Goal: Complete application form: Complete application form

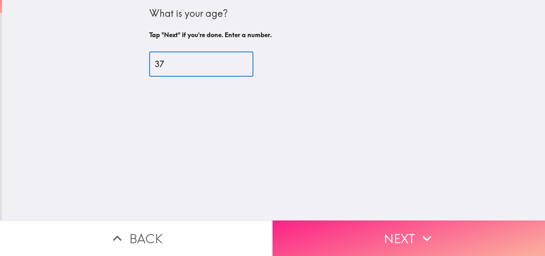
type input "37"
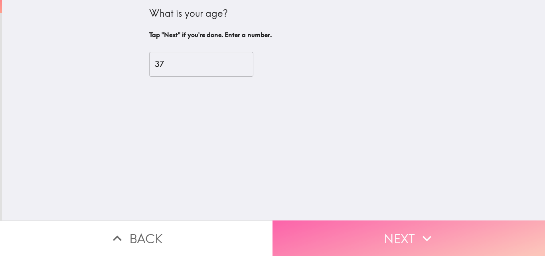
click at [386, 228] on button "Next" at bounding box center [408, 237] width 272 height 35
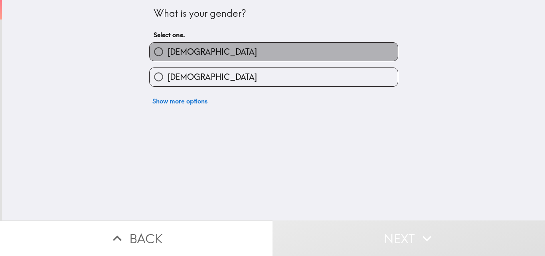
click at [169, 47] on span "[DEMOGRAPHIC_DATA]" at bounding box center [211, 51] width 89 height 11
click at [167, 47] on input "[DEMOGRAPHIC_DATA]" at bounding box center [159, 52] width 18 height 18
radio input "true"
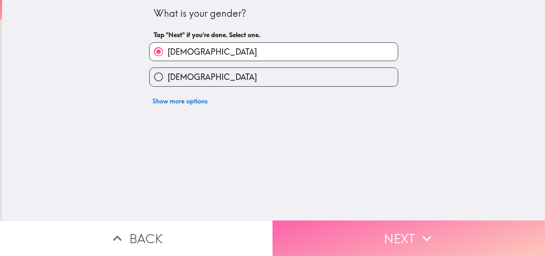
click at [392, 230] on button "Next" at bounding box center [408, 237] width 272 height 35
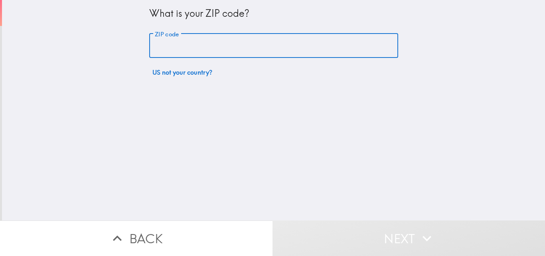
click at [182, 38] on input "ZIP code" at bounding box center [273, 45] width 249 height 25
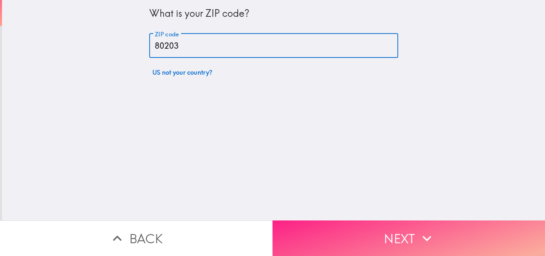
type input "80203"
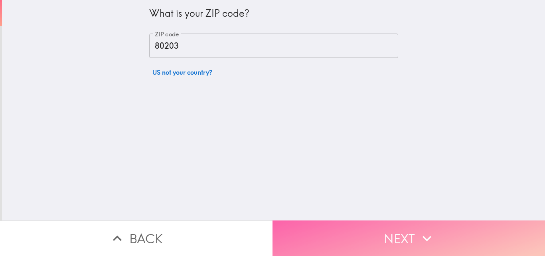
click at [418, 229] on icon "button" at bounding box center [427, 238] width 18 height 18
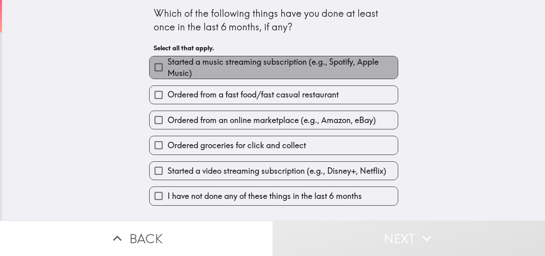
click at [175, 78] on span "Started a music streaming subscription (e.g., Spotify, Apple Music)" at bounding box center [282, 67] width 230 height 22
click at [167, 76] on input "Started a music streaming subscription (e.g., Spotify, Apple Music)" at bounding box center [159, 67] width 18 height 18
checkbox input "true"
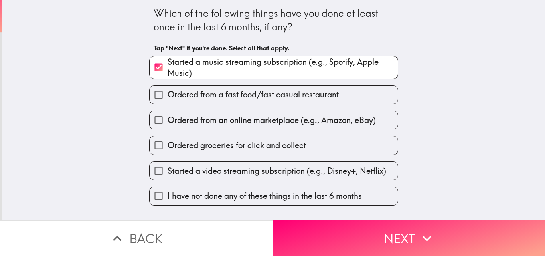
click at [182, 98] on span "Ordered from a fast food/fast casual restaurant" at bounding box center [252, 94] width 171 height 11
click at [167, 98] on input "Ordered from a fast food/fast casual restaurant" at bounding box center [159, 95] width 18 height 18
checkbox input "true"
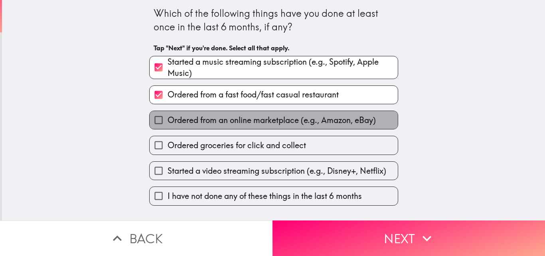
click at [183, 128] on label "Ordered from an online marketplace (e.g., Amazon, eBay)" at bounding box center [274, 120] width 248 height 18
click at [167, 128] on input "Ordered from an online marketplace (e.g., Amazon, eBay)" at bounding box center [159, 120] width 18 height 18
checkbox input "true"
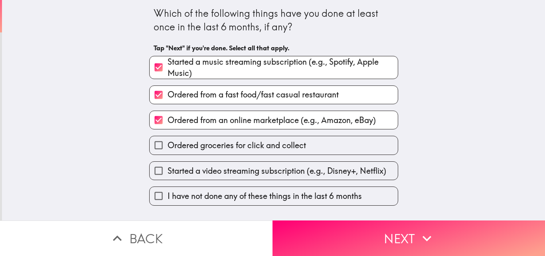
click at [184, 142] on span "Ordered groceries for click and collect" at bounding box center [236, 145] width 138 height 11
click at [167, 142] on input "Ordered groceries for click and collect" at bounding box center [159, 145] width 18 height 18
checkbox input "true"
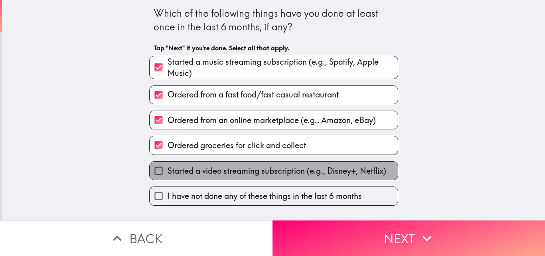
click at [183, 168] on span "Started a video streaming subscription (e.g., Disney+, Netflix)" at bounding box center [276, 170] width 218 height 11
click at [167, 168] on input "Started a video streaming subscription (e.g., Disney+, Netflix)" at bounding box center [159, 170] width 18 height 18
checkbox input "true"
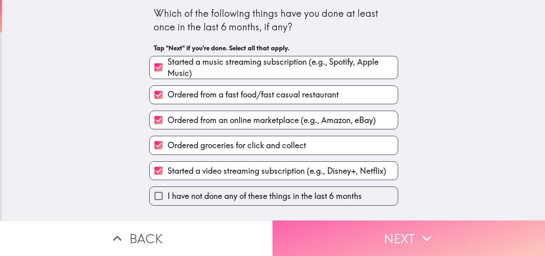
click at [409, 231] on button "Next" at bounding box center [408, 237] width 272 height 35
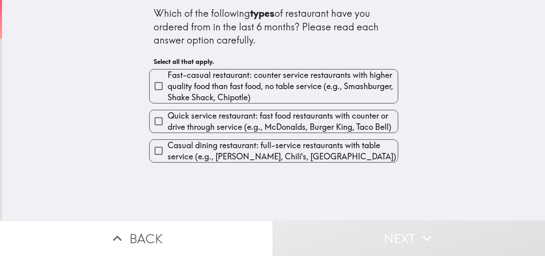
click at [222, 103] on span "Fast-casual restaurant: counter service restaurants with higher quality food th…" at bounding box center [282, 85] width 230 height 33
click at [167, 95] on input "Fast-casual restaurant: counter service restaurants with higher quality food th…" at bounding box center [159, 86] width 18 height 18
checkbox input "true"
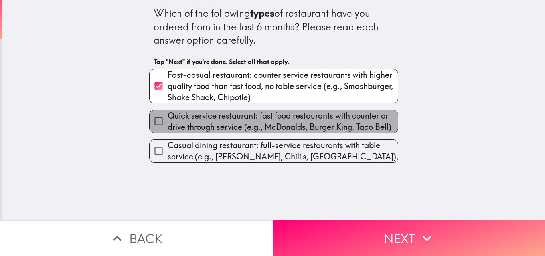
click at [223, 131] on span "Quick service restaurant: fast food restaurants with counter or drive through s…" at bounding box center [282, 121] width 230 height 22
click at [167, 130] on input "Quick service restaurant: fast food restaurants with counter or drive through s…" at bounding box center [159, 121] width 18 height 18
checkbox input "true"
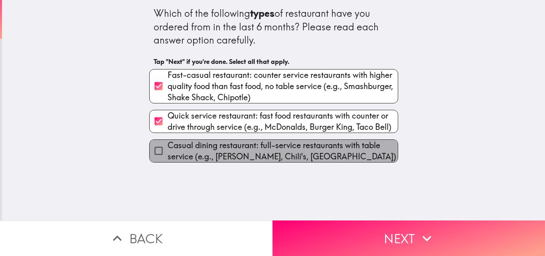
click at [228, 156] on span "Casual dining restaurant: full-service restaurants with table service (e.g., [P…" at bounding box center [282, 151] width 230 height 22
click at [167, 156] on input "Casual dining restaurant: full-service restaurants with table service (e.g., [P…" at bounding box center [159, 151] width 18 height 18
checkbox input "true"
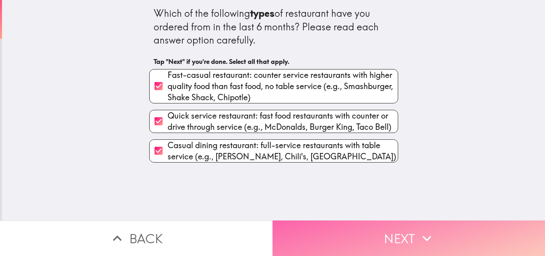
click at [353, 230] on button "Next" at bounding box center [408, 237] width 272 height 35
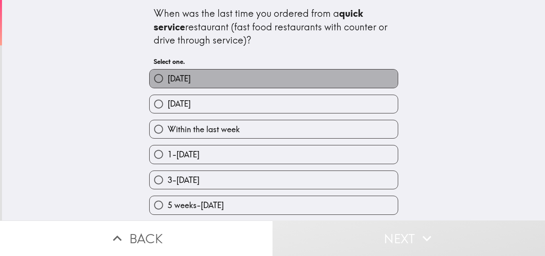
click at [184, 84] on label "[DATE]" at bounding box center [274, 78] width 248 height 18
click at [167, 84] on input "[DATE]" at bounding box center [159, 78] width 18 height 18
radio input "true"
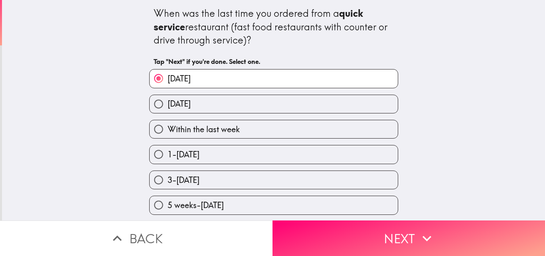
click at [187, 107] on span "[DATE]" at bounding box center [178, 103] width 23 height 11
click at [167, 107] on input "[DATE]" at bounding box center [159, 104] width 18 height 18
radio input "true"
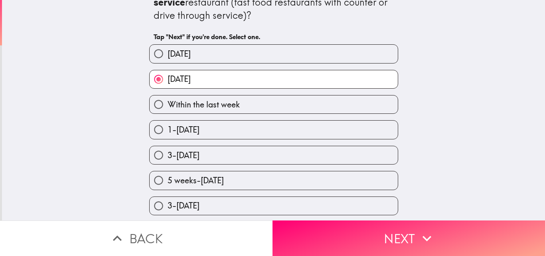
scroll to position [52, 0]
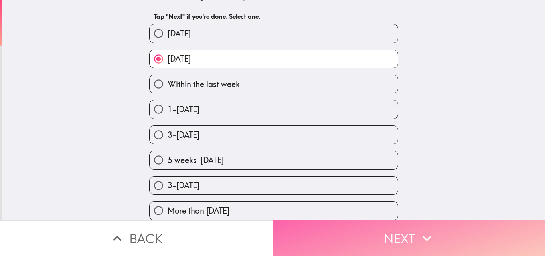
click at [422, 235] on icon "button" at bounding box center [426, 238] width 9 height 6
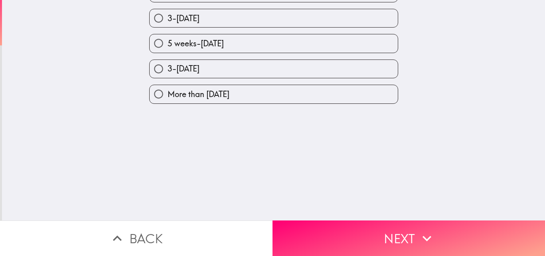
scroll to position [0, 0]
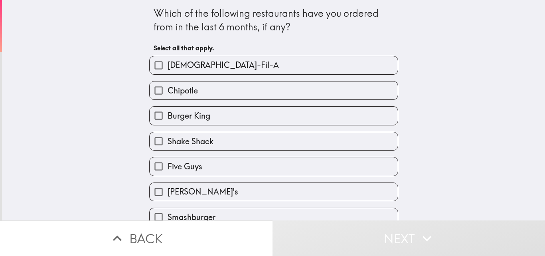
click at [212, 66] on label "[DEMOGRAPHIC_DATA]-Fil-A" at bounding box center [274, 65] width 248 height 18
click at [167, 66] on input "[DEMOGRAPHIC_DATA]-Fil-A" at bounding box center [159, 65] width 18 height 18
checkbox input "true"
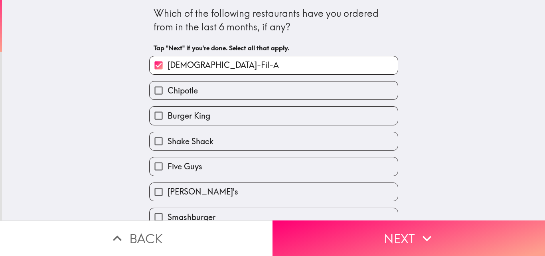
click at [195, 85] on label "Chipotle" at bounding box center [274, 90] width 248 height 18
click at [167, 85] on input "Chipotle" at bounding box center [159, 90] width 18 height 18
checkbox input "true"
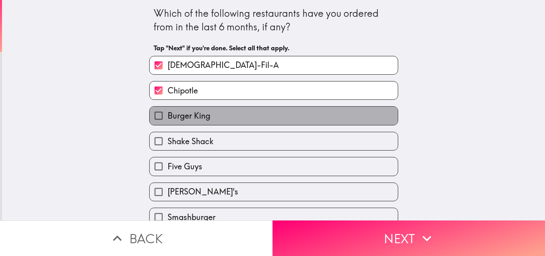
click at [196, 118] on span "Burger King" at bounding box center [188, 115] width 43 height 11
click at [167, 118] on input "Burger King" at bounding box center [159, 115] width 18 height 18
checkbox input "true"
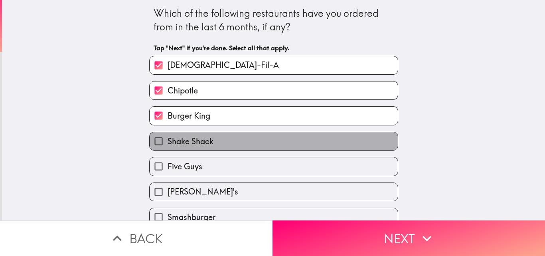
drag, startPoint x: 188, startPoint y: 146, endPoint x: 179, endPoint y: 172, distance: 27.6
click at [187, 146] on span "Shake Shack" at bounding box center [190, 141] width 46 height 11
click at [167, 146] on input "Shake Shack" at bounding box center [159, 141] width 18 height 18
checkbox input "true"
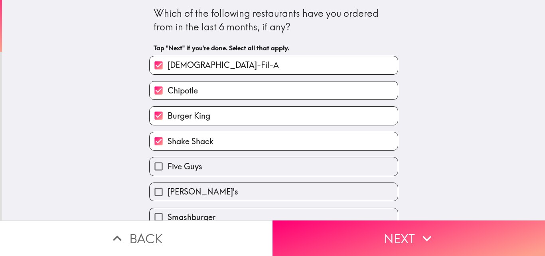
click at [179, 175] on div "[DEMOGRAPHIC_DATA]-Fil-A Chipotle Burger King Shake Shack Five Guys [PERSON_NAM…" at bounding box center [270, 163] width 255 height 228
drag, startPoint x: 183, startPoint y: 193, endPoint x: 185, endPoint y: 189, distance: 4.5
click at [184, 191] on span "[PERSON_NAME]'s" at bounding box center [202, 191] width 71 height 11
click at [167, 191] on input "[PERSON_NAME]'s" at bounding box center [159, 192] width 18 height 18
checkbox input "true"
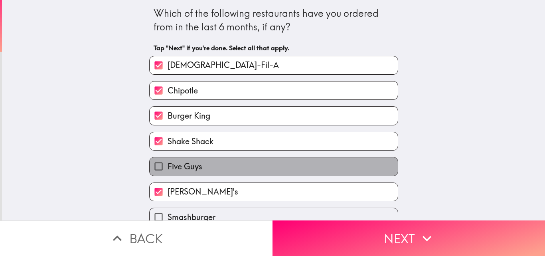
click at [181, 163] on span "Five Guys" at bounding box center [184, 166] width 35 height 11
click at [167, 163] on input "Five Guys" at bounding box center [159, 166] width 18 height 18
checkbox input "true"
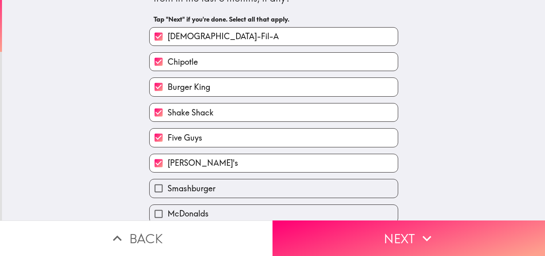
scroll to position [63, 0]
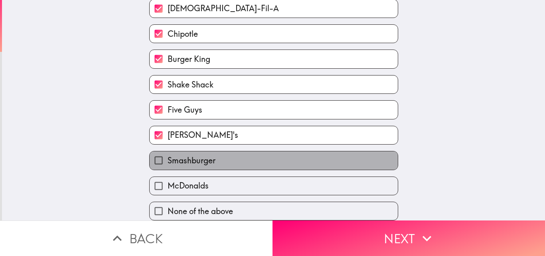
click at [191, 156] on span "Smashburger" at bounding box center [191, 160] width 48 height 11
click at [167, 156] on input "Smashburger" at bounding box center [159, 160] width 18 height 18
checkbox input "true"
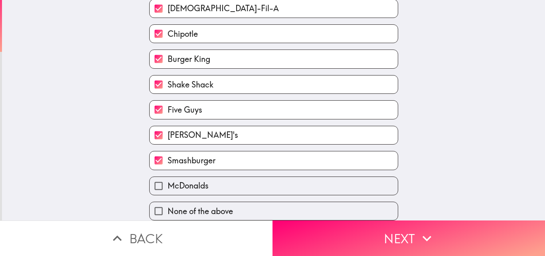
click at [192, 180] on span "McDonalds" at bounding box center [187, 185] width 41 height 11
click at [167, 177] on input "McDonalds" at bounding box center [159, 186] width 18 height 18
checkbox input "true"
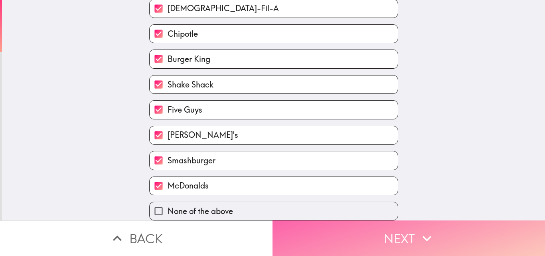
click at [406, 224] on button "Next" at bounding box center [408, 237] width 272 height 35
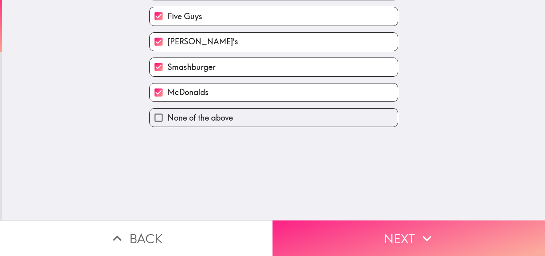
scroll to position [0, 0]
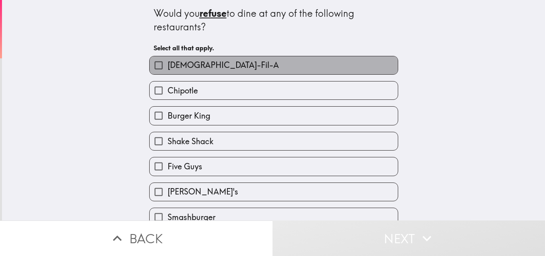
click at [167, 60] on span "[DEMOGRAPHIC_DATA]-Fil-A" at bounding box center [222, 64] width 111 height 11
click at [164, 60] on input "[DEMOGRAPHIC_DATA]-Fil-A" at bounding box center [159, 65] width 18 height 18
checkbox input "true"
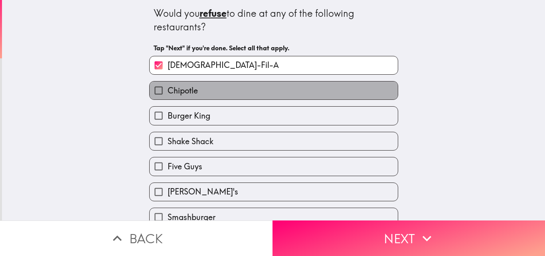
click at [177, 94] on span "Chipotle" at bounding box center [182, 90] width 30 height 11
click at [167, 94] on input "Chipotle" at bounding box center [159, 90] width 18 height 18
checkbox input "true"
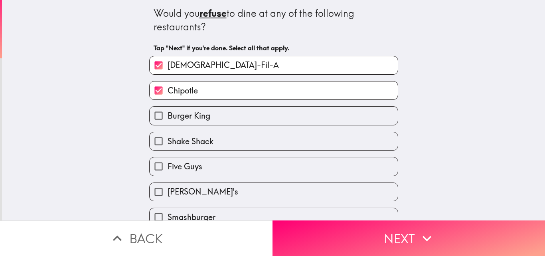
click at [179, 127] on div "Shake Shack" at bounding box center [270, 137] width 255 height 25
click at [177, 114] on span "Burger King" at bounding box center [188, 115] width 43 height 11
click at [167, 114] on input "Burger King" at bounding box center [159, 115] width 18 height 18
checkbox input "true"
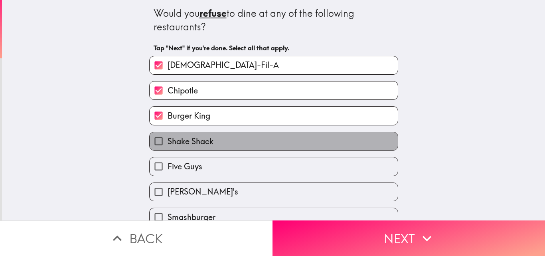
click at [179, 150] on div "[DEMOGRAPHIC_DATA]-Fil-A Chipotle Burger King Shake Shack Five Guys [PERSON_NAM…" at bounding box center [270, 163] width 255 height 228
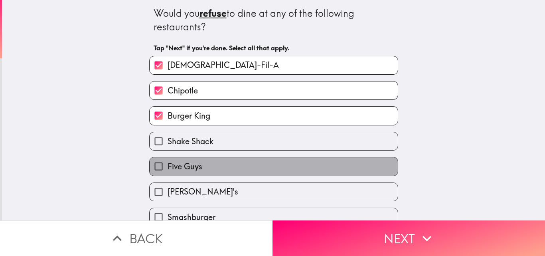
click at [167, 164] on span "Five Guys" at bounding box center [184, 166] width 35 height 11
click at [166, 164] on input "Five Guys" at bounding box center [159, 166] width 18 height 18
checkbox input "true"
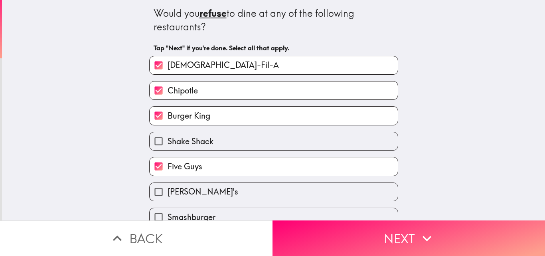
click at [170, 195] on span "[PERSON_NAME]'s" at bounding box center [202, 191] width 71 height 11
click at [167, 195] on input "[PERSON_NAME]'s" at bounding box center [159, 192] width 18 height 18
checkbox input "true"
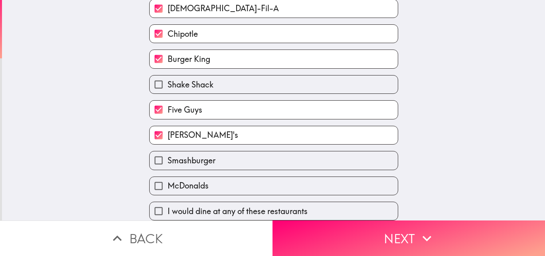
scroll to position [63, 0]
click at [181, 82] on span "Shake Shack" at bounding box center [190, 84] width 46 height 11
click at [167, 82] on input "Shake Shack" at bounding box center [159, 84] width 18 height 18
checkbox input "true"
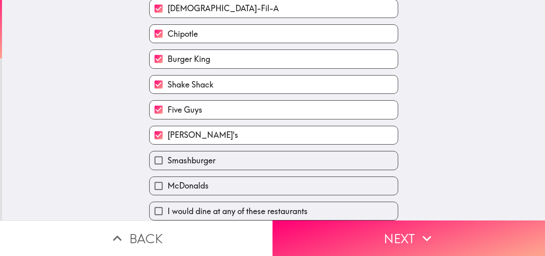
click at [175, 156] on span "Smashburger" at bounding box center [191, 160] width 48 height 11
click at [167, 156] on input "Smashburger" at bounding box center [159, 160] width 18 height 18
checkbox input "true"
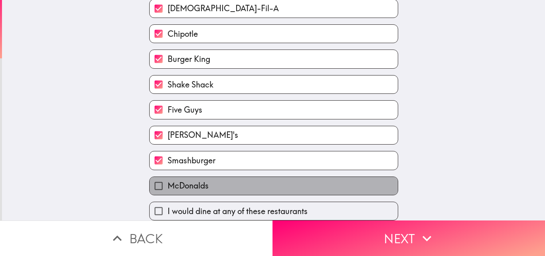
click at [177, 180] on span "McDonalds" at bounding box center [187, 185] width 41 height 11
click at [167, 179] on input "McDonalds" at bounding box center [159, 186] width 18 height 18
checkbox input "true"
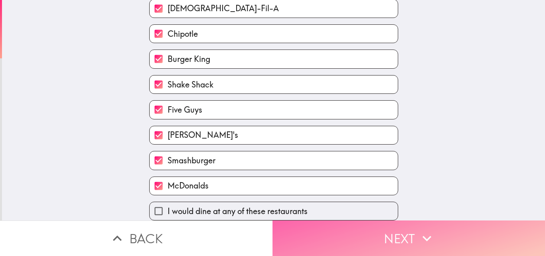
click at [422, 235] on icon "button" at bounding box center [426, 238] width 9 height 6
